Goal: Feedback & Contribution: Submit feedback/report problem

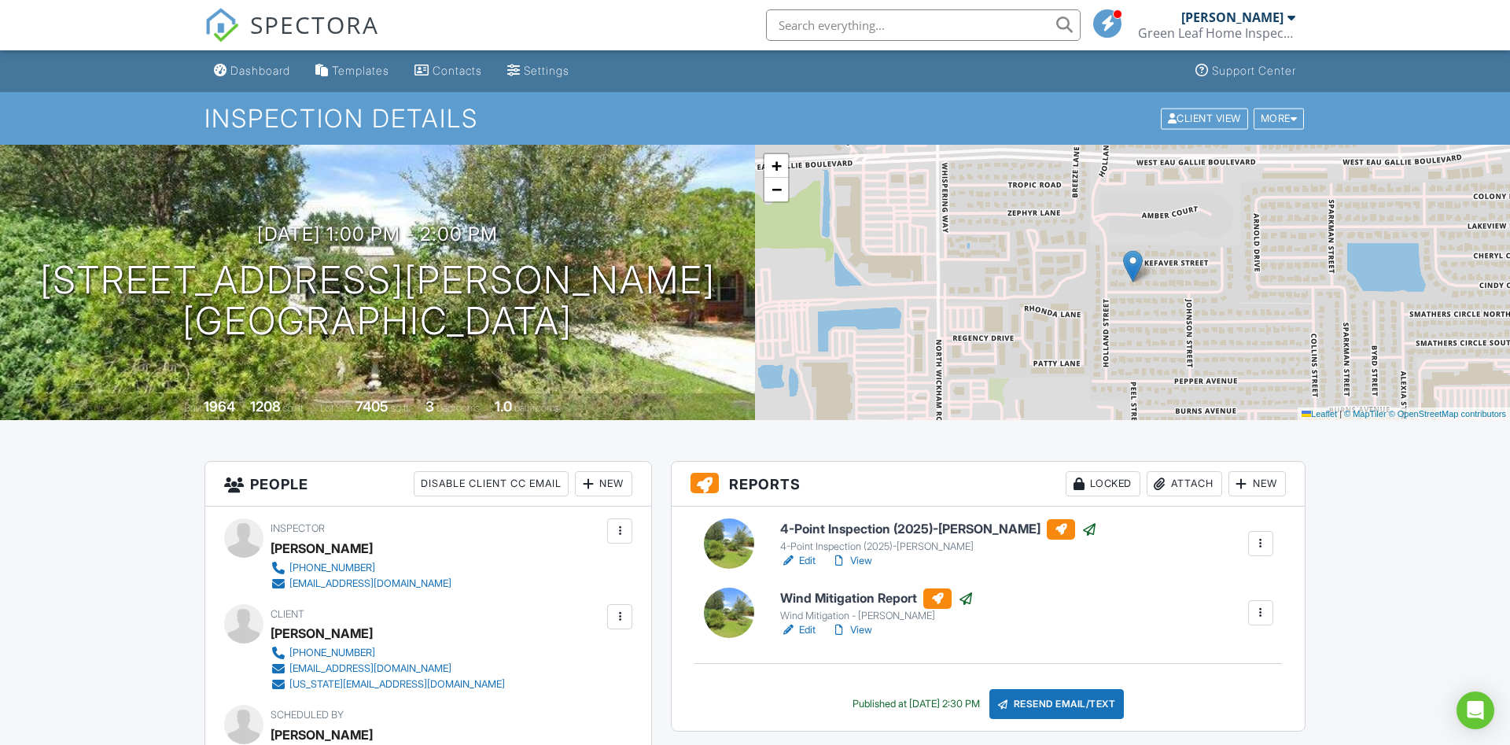
scroll to position [160, 0]
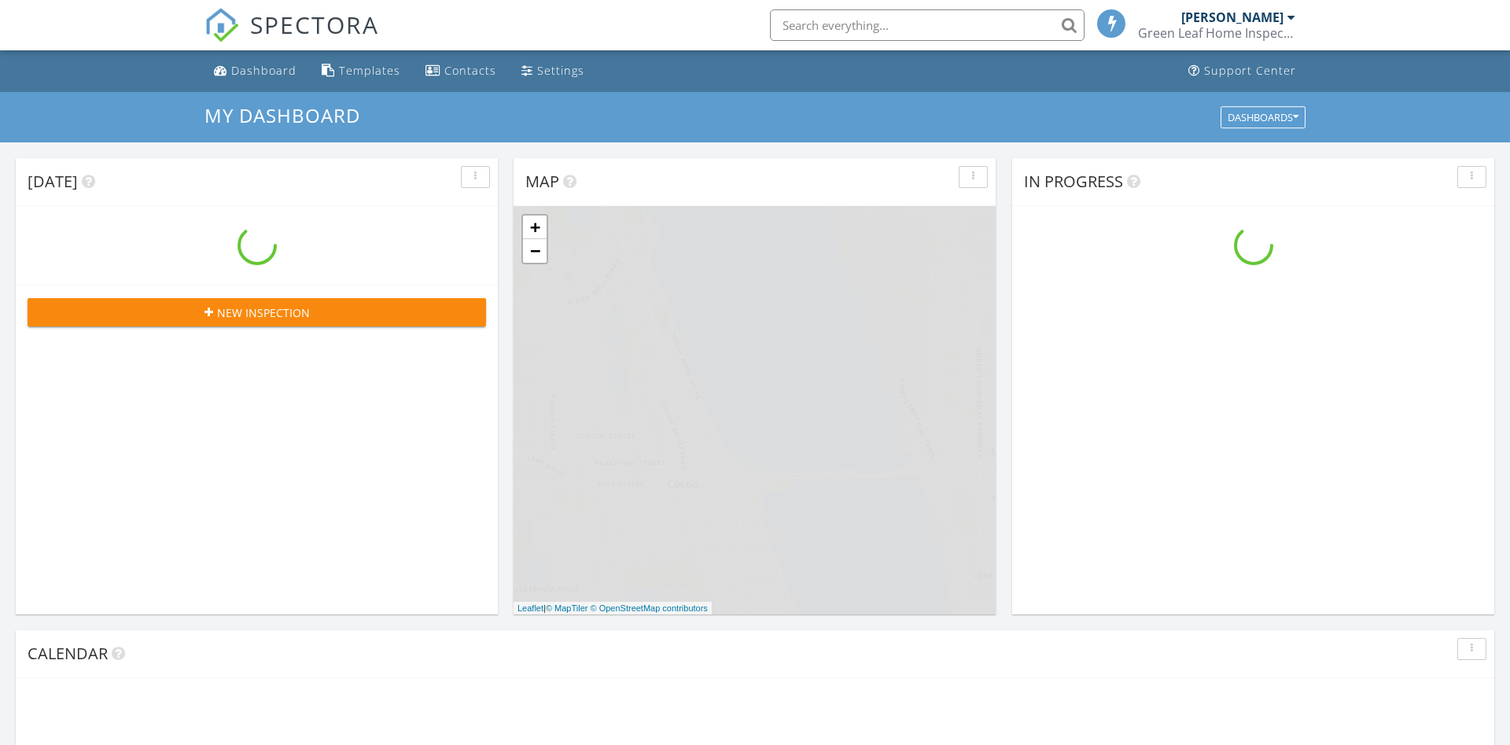
scroll to position [1432, 1511]
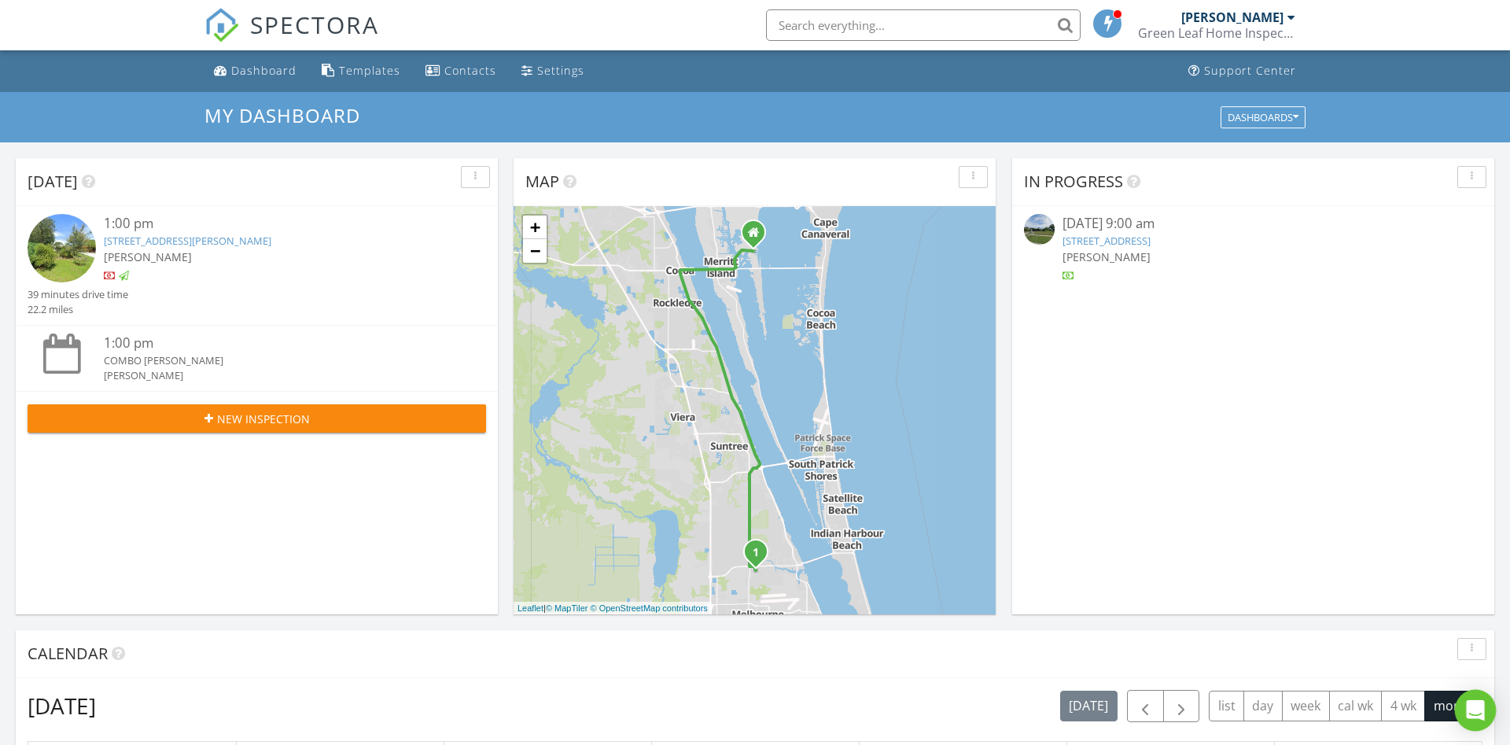
click at [1475, 715] on icon "Open Intercom Messenger" at bounding box center [1475, 710] width 20 height 20
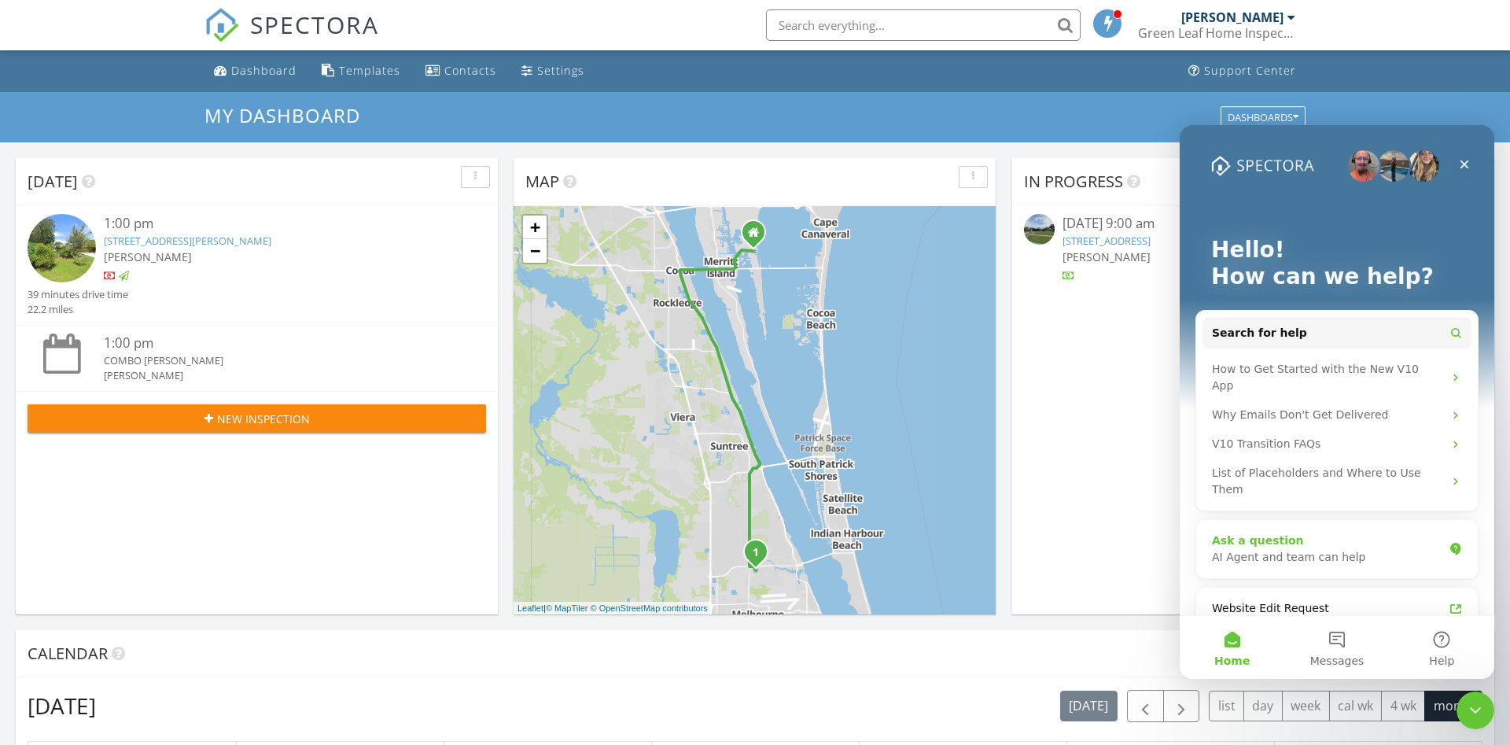
scroll to position [297, 0]
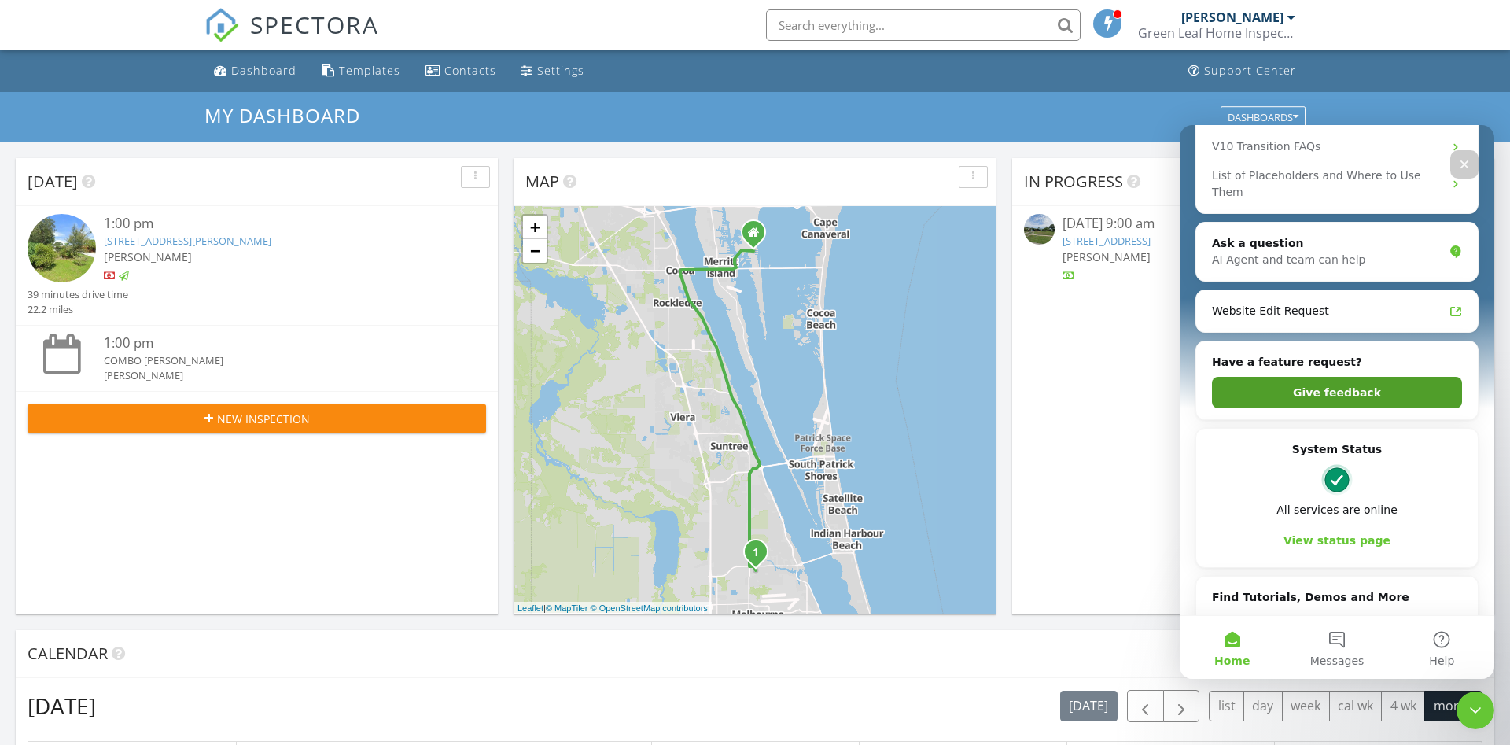
click at [1328, 377] on button "Give feedback" at bounding box center [1337, 392] width 250 height 31
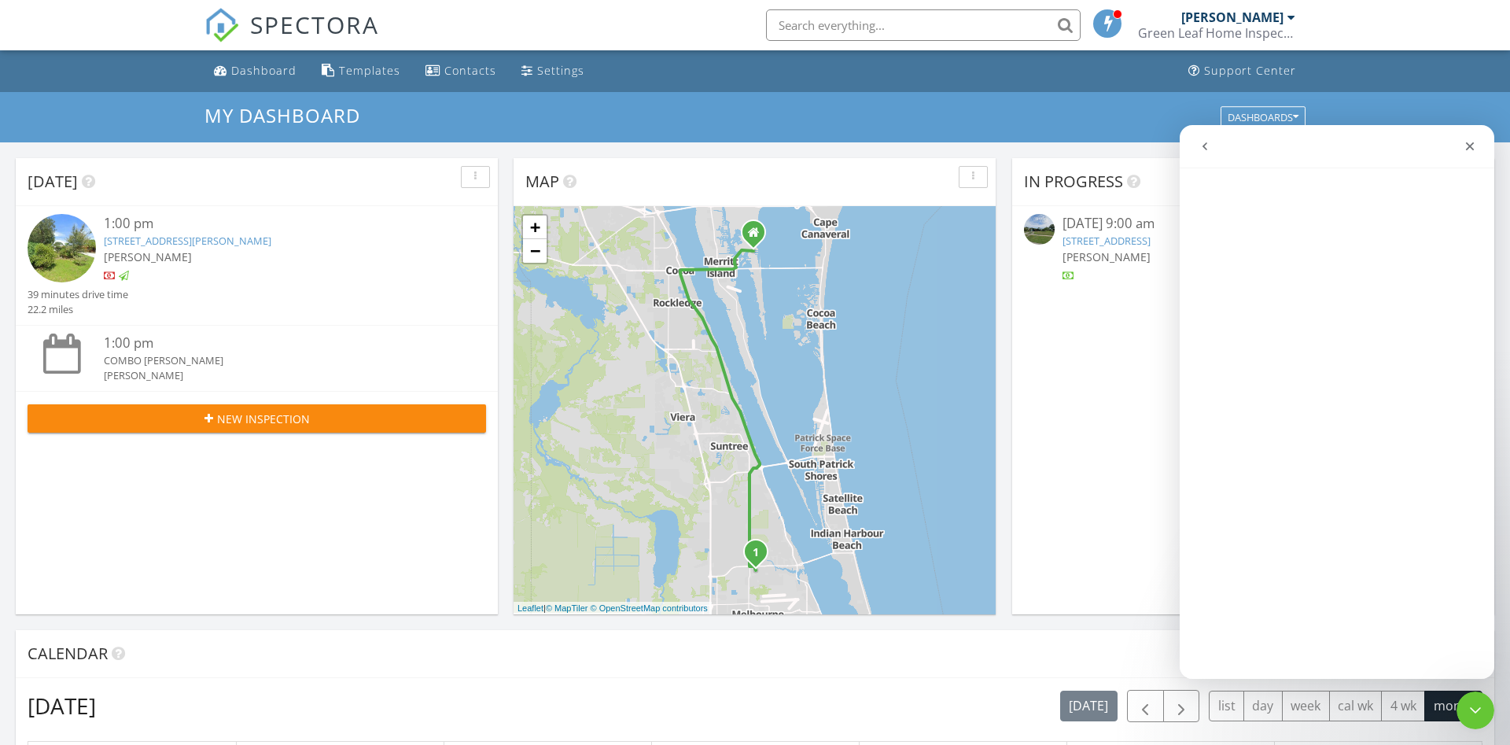
click at [1202, 146] on icon "go back" at bounding box center [1204, 146] width 5 height 8
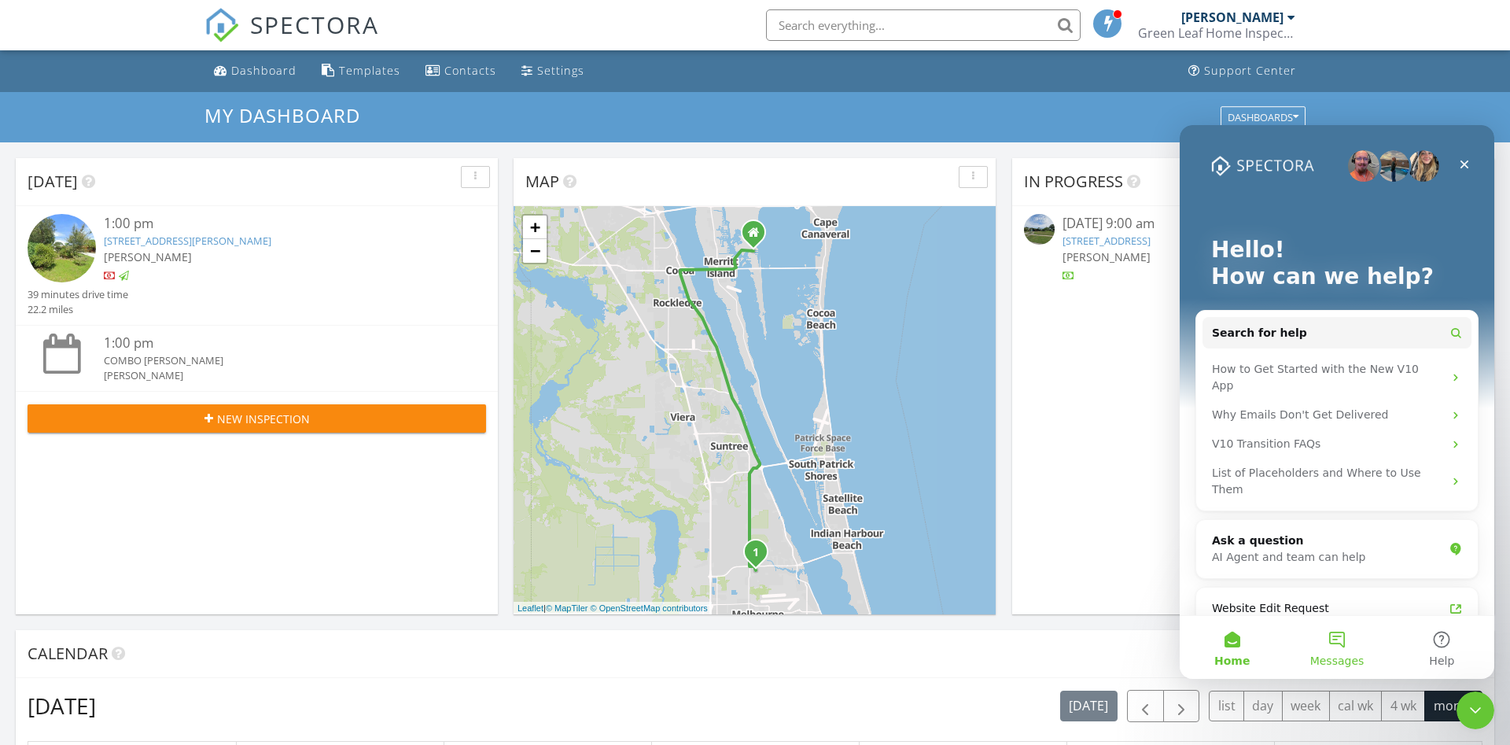
click at [1354, 632] on button "Messages" at bounding box center [1336, 647] width 105 height 63
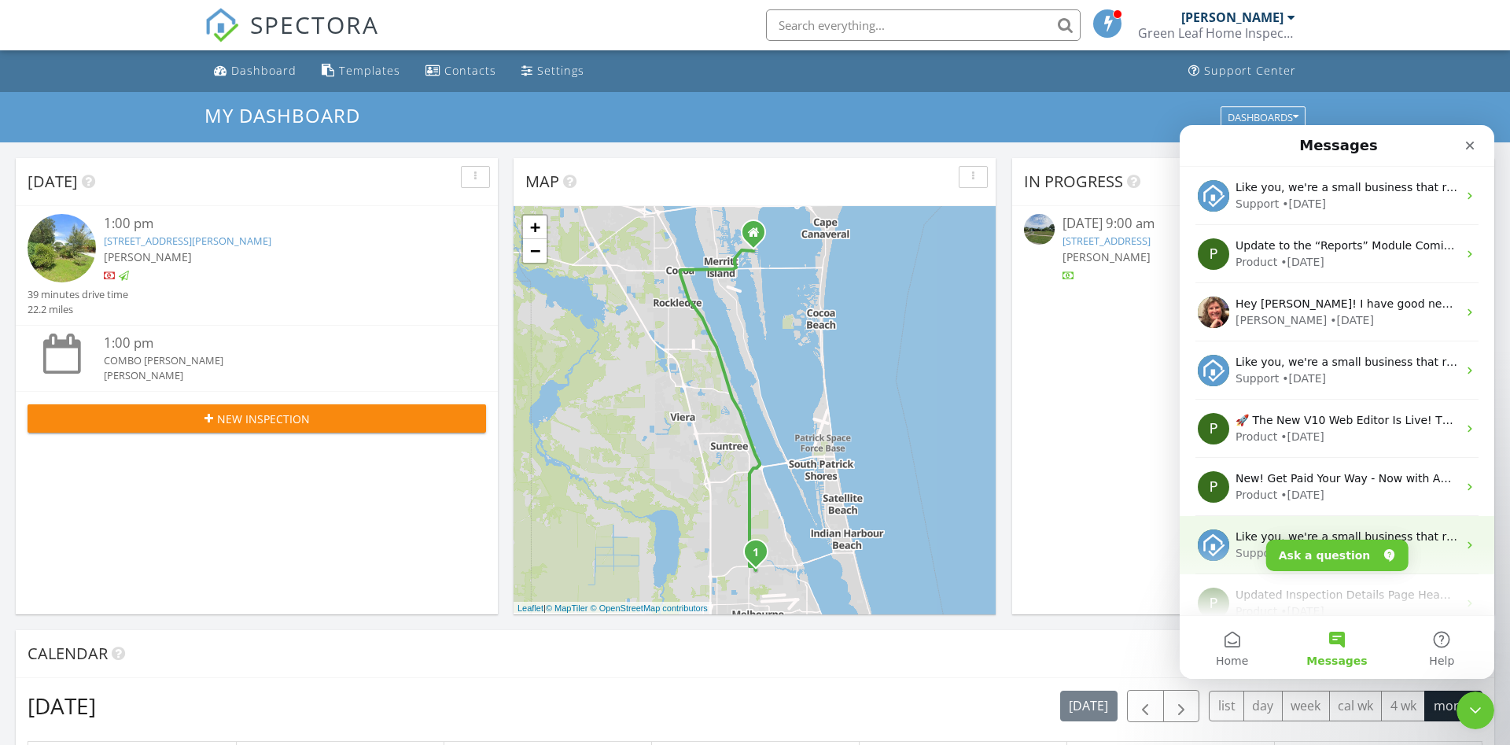
scroll to position [197, 0]
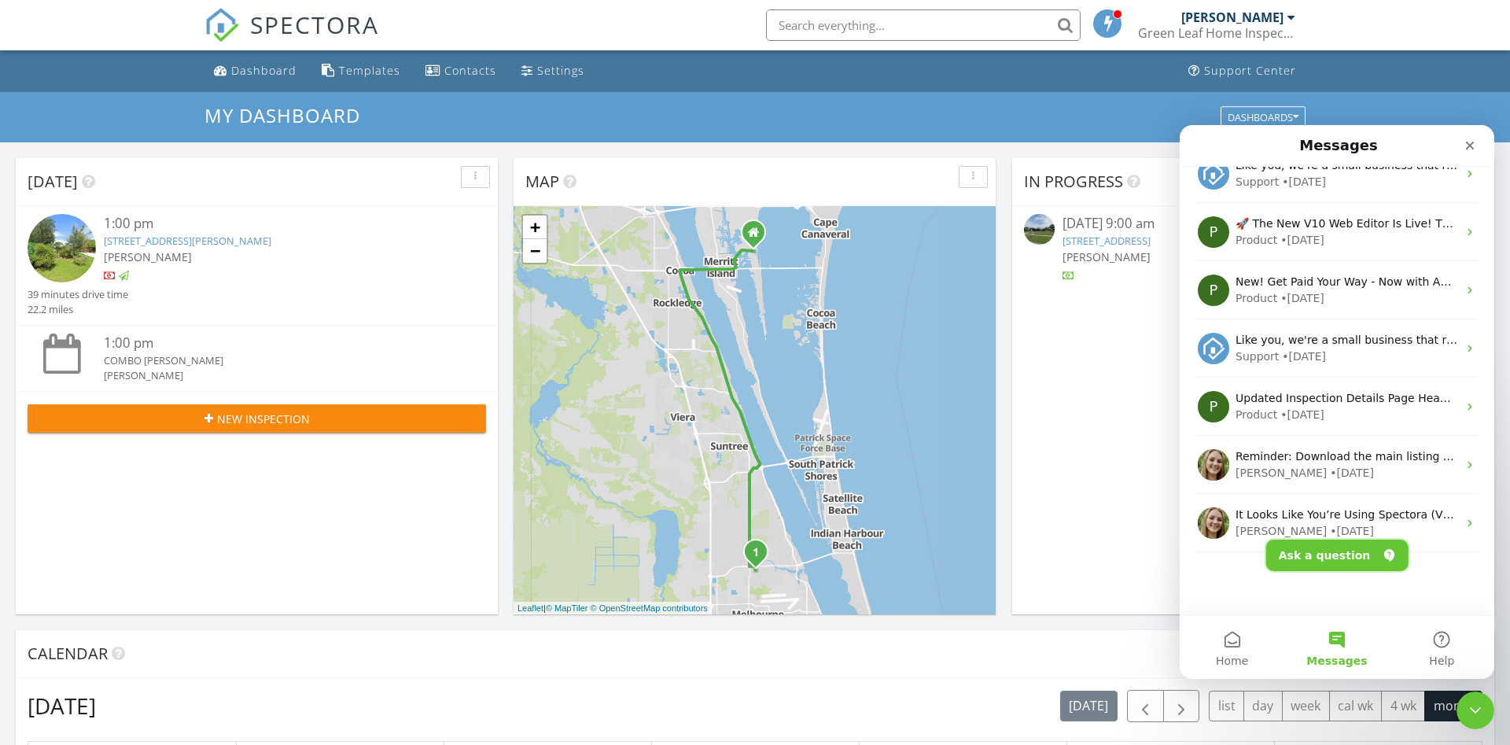
click at [1349, 555] on button "Ask a question" at bounding box center [1337, 554] width 142 height 31
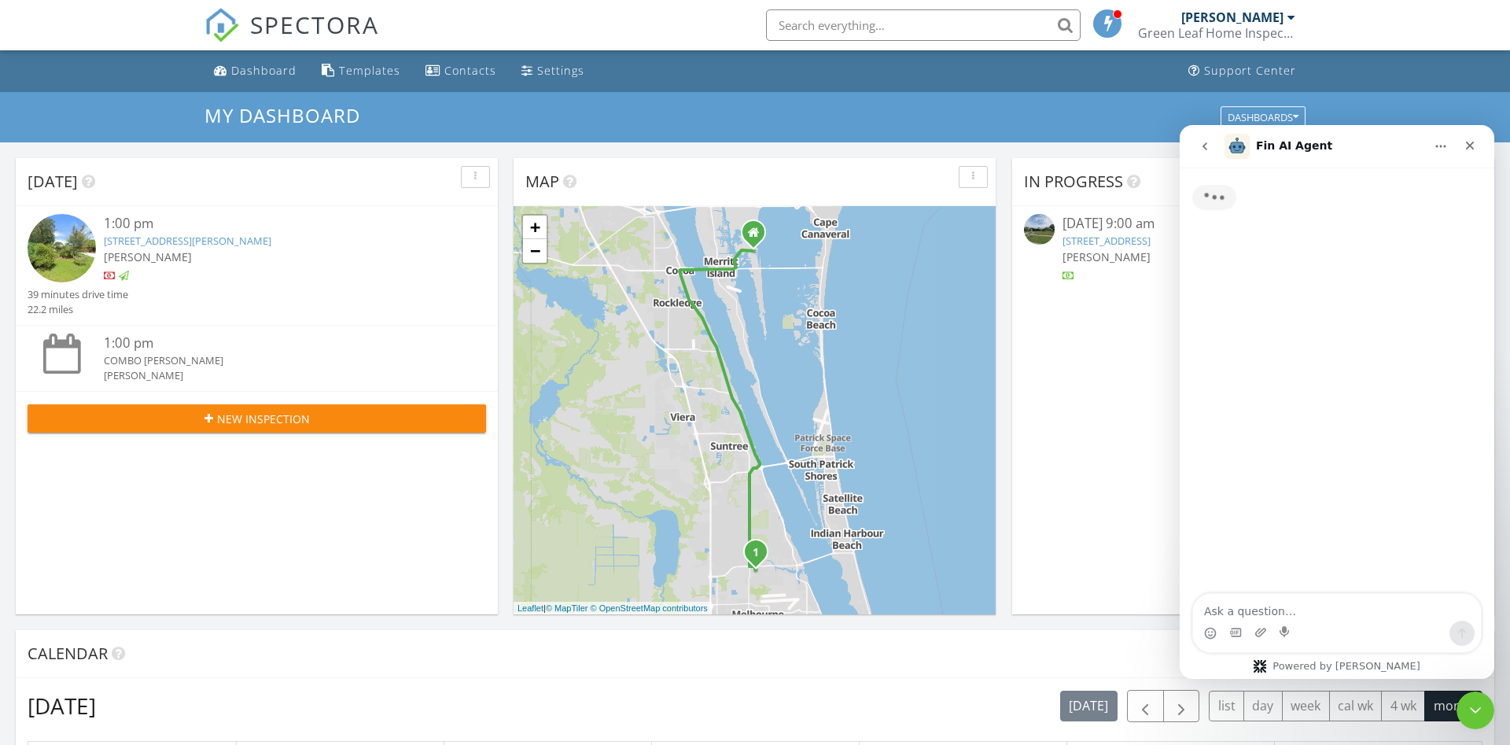
scroll to position [133, 0]
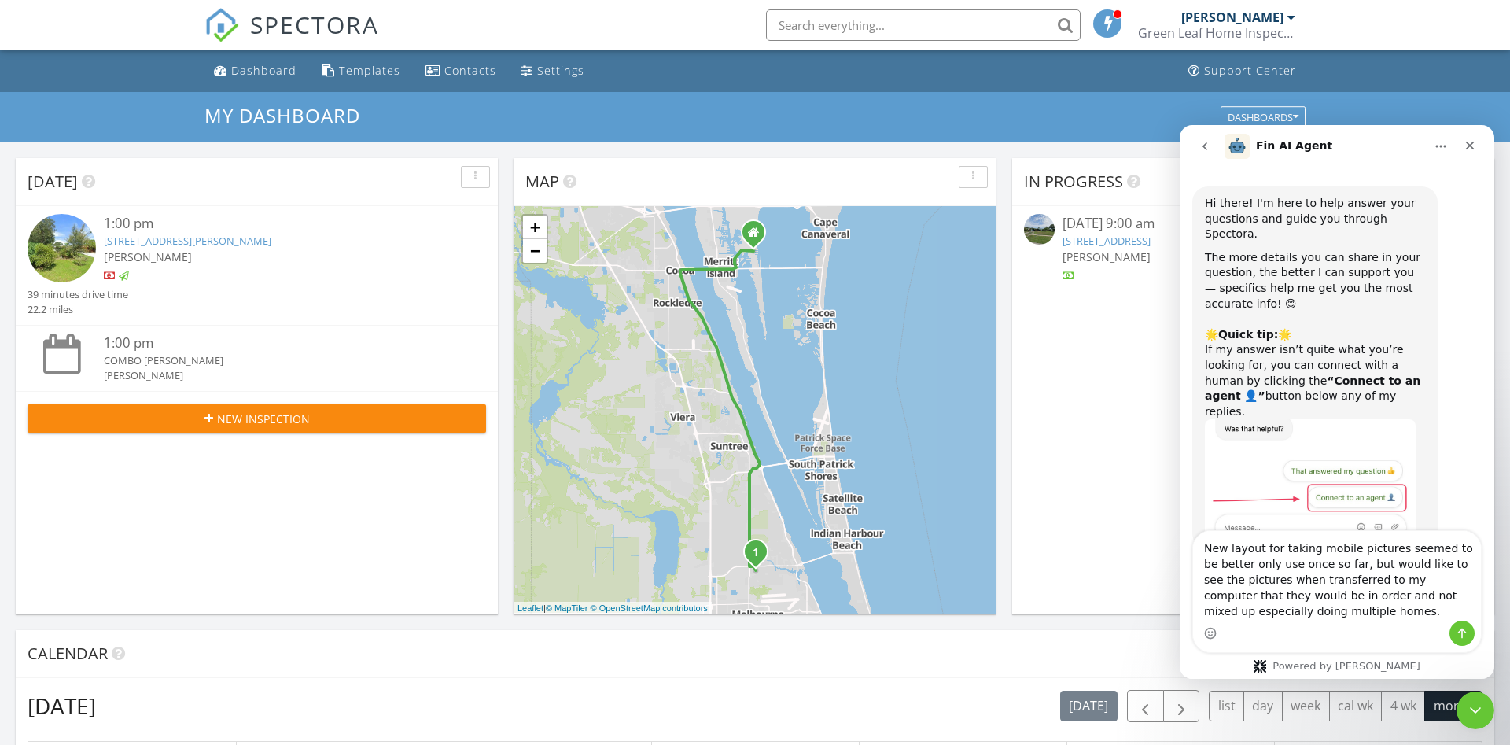
drag, startPoint x: 1427, startPoint y: 550, endPoint x: 1416, endPoint y: 550, distance: 11.0
click at [1424, 550] on textarea "New layout for taking mobile pictures seemed to be better only use once so far,…" at bounding box center [1337, 576] width 288 height 90
click at [1277, 565] on textarea "New layout for taking mobile pictures seems to be better only use once so far, …" at bounding box center [1337, 576] width 288 height 90
type textarea "New layout for taking mobile pictures seems to be better only uses once so far,…"
